Goal: Information Seeking & Learning: Find contact information

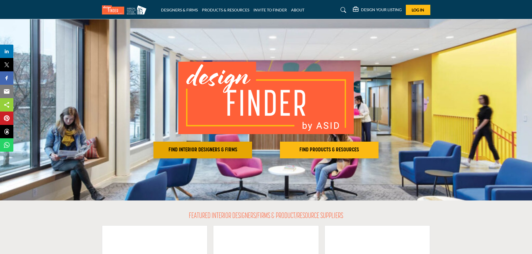
click at [212, 147] on h2 "FIND INTERIOR DESIGNERS & FIRMS" at bounding box center [202, 150] width 95 height 7
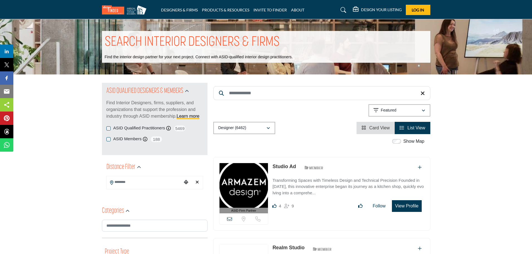
click at [156, 181] on input "Search Location" at bounding box center [144, 182] width 75 height 11
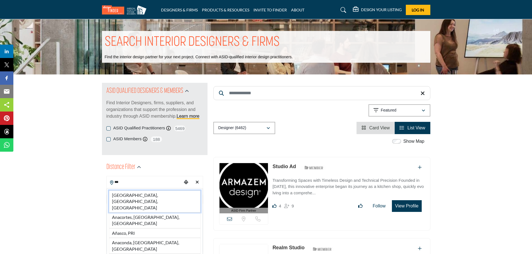
click at [155, 196] on li "[GEOGRAPHIC_DATA], [GEOGRAPHIC_DATA], [GEOGRAPHIC_DATA]" at bounding box center [155, 201] width 92 height 22
type input "**********"
type input "***"
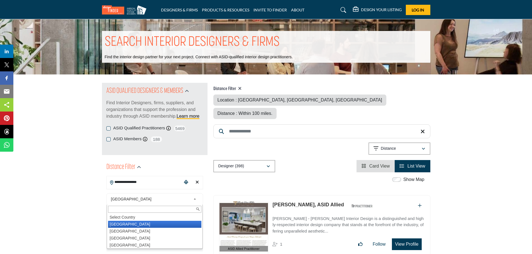
click at [141, 198] on span "[GEOGRAPHIC_DATA]" at bounding box center [151, 199] width 80 height 7
click at [132, 222] on li "[GEOGRAPHIC_DATA]" at bounding box center [154, 224] width 93 height 7
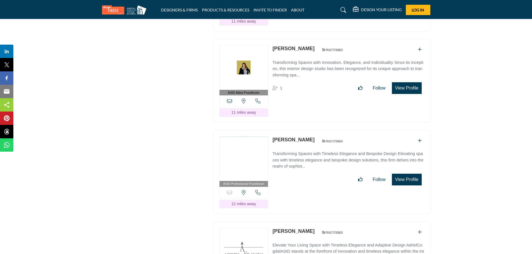
scroll to position [2314, 0]
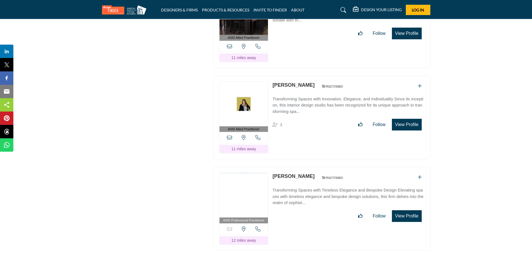
drag, startPoint x: 272, startPoint y: 64, endPoint x: 298, endPoint y: 66, distance: 26.3
click at [298, 76] on div "ASID Allied Practitioner ASID Allied Practitioners have successfully completed …" at bounding box center [321, 118] width 217 height 84
copy link "[PERSON_NAME]"
drag, startPoint x: 271, startPoint y: 155, endPoint x: 307, endPoint y: 157, distance: 36.3
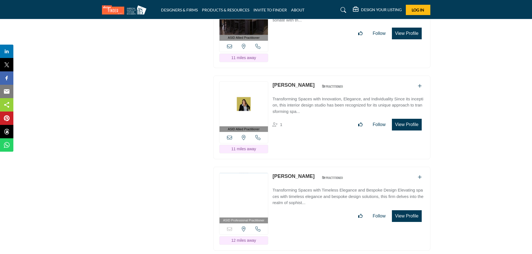
click at [307, 167] on div "ASID Professional Practitioner ASID Professional Practitioners have successfull…" at bounding box center [321, 209] width 217 height 84
copy link "[PERSON_NAME]"
